Goal: Task Accomplishment & Management: Use online tool/utility

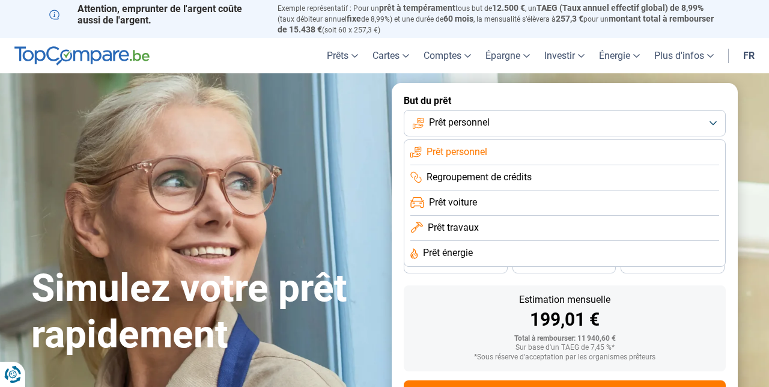
click at [529, 199] on li "Prêt voiture" at bounding box center [565, 203] width 309 height 25
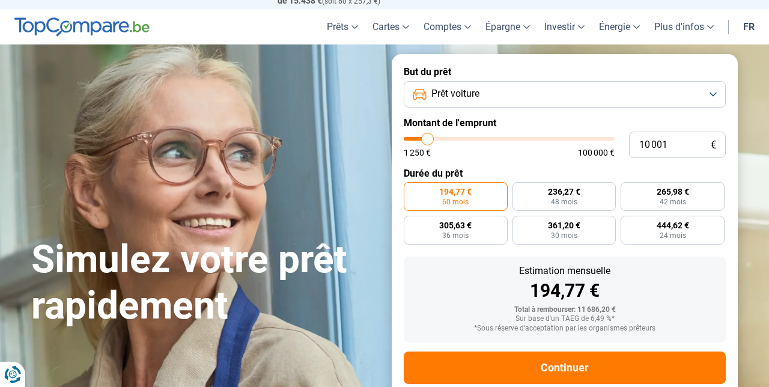
scroll to position [53, 0]
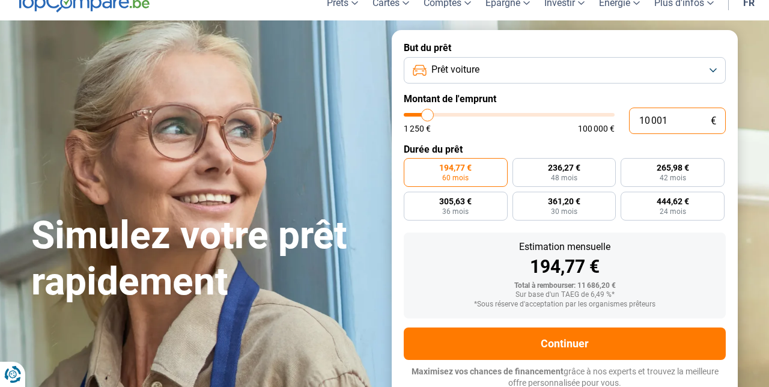
click at [649, 116] on input "10 001" at bounding box center [677, 121] width 97 height 26
type input "1 001"
type input "1250"
type input "1"
type input "1250"
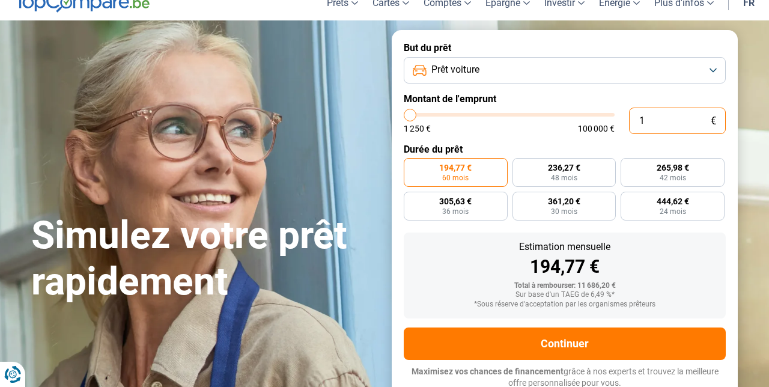
type input "0"
type input "1250"
type input "1 250"
type input "1250"
radio input "true"
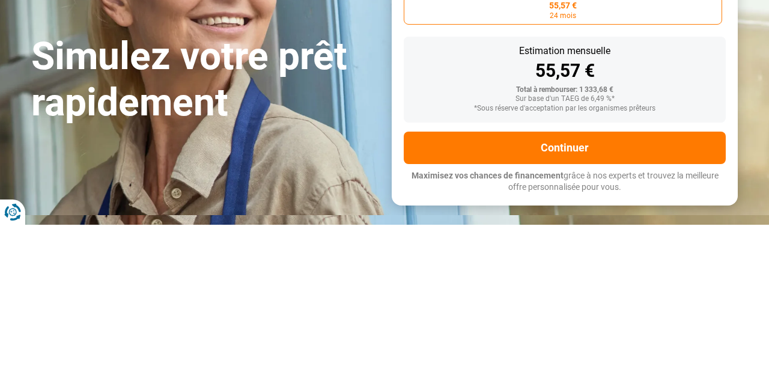
type input "12 506"
type input "12500"
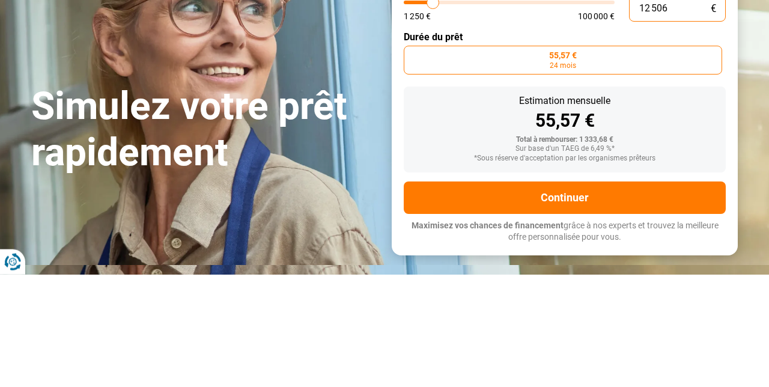
type input "125 060"
type input "100000"
type input "100 000"
type input "100000"
radio input "false"
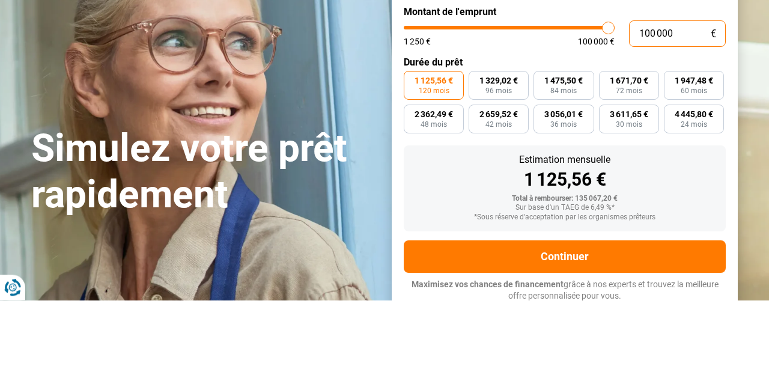
click at [686, 117] on input "100 000" at bounding box center [677, 121] width 97 height 26
type input "10 000"
type input "10000"
type input "1 000"
type input "1250"
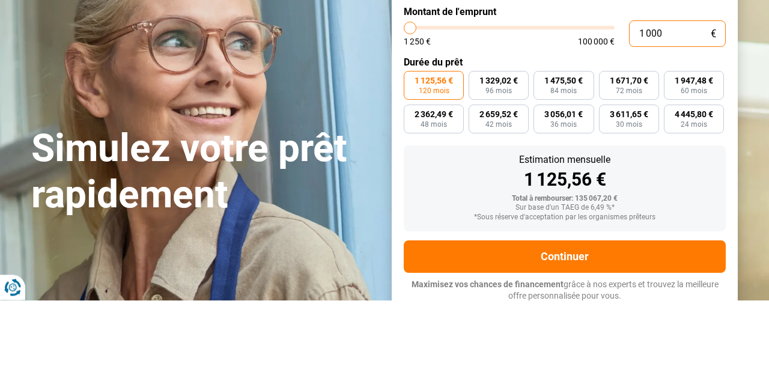
type input "100"
type input "1250"
type input "10"
type input "1250"
type input "1"
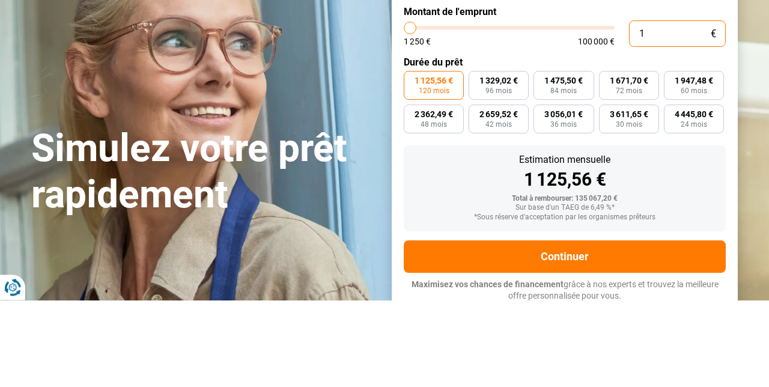
type input "1250"
type input "0"
type input "1250"
type input "6"
type input "1250"
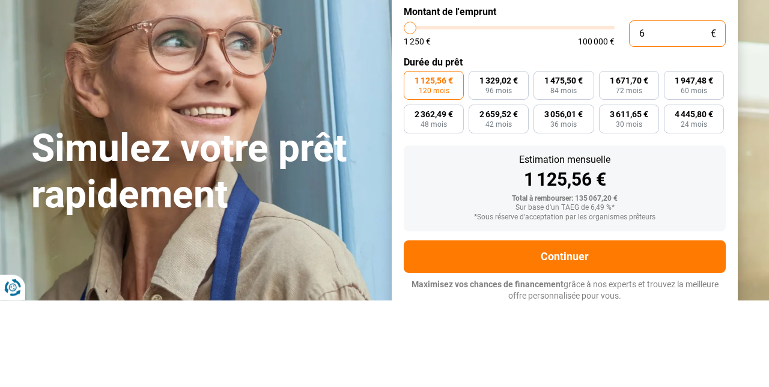
type input "60"
type input "1250"
type input "600"
type input "1250"
type input "6 000"
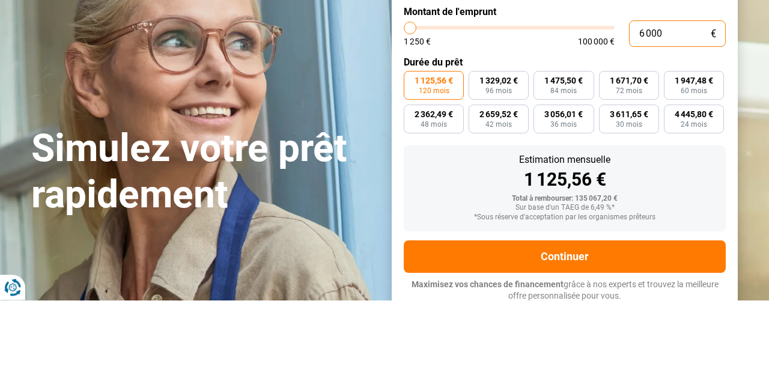
type input "6000"
type input "60 000"
type input "60000"
type input "60 000"
click at [672, 252] on div "Estimation mensuelle 1 125,56 €" at bounding box center [565, 259] width 303 height 34
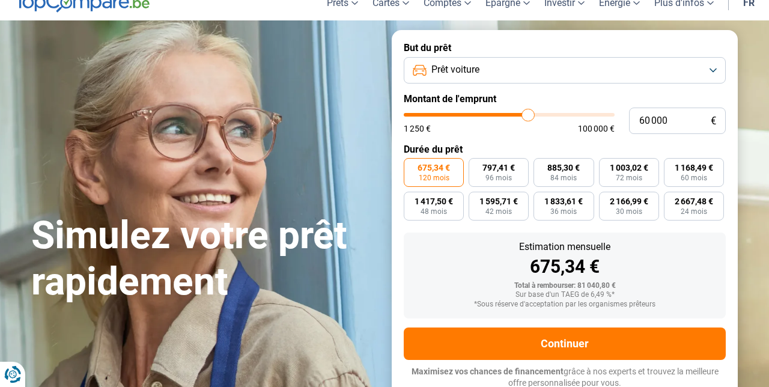
click at [571, 176] on span "84 mois" at bounding box center [564, 177] width 26 height 7
click at [542, 166] on input "885,30 € 84 mois" at bounding box center [538, 162] width 8 height 8
radio input "true"
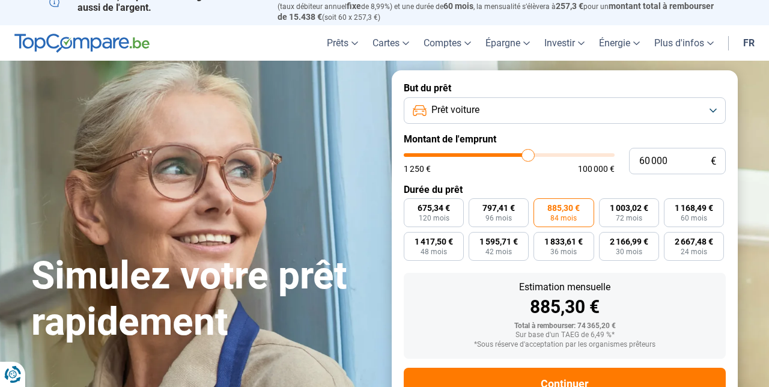
scroll to position [0, 0]
